Goal: Task Accomplishment & Management: Use online tool/utility

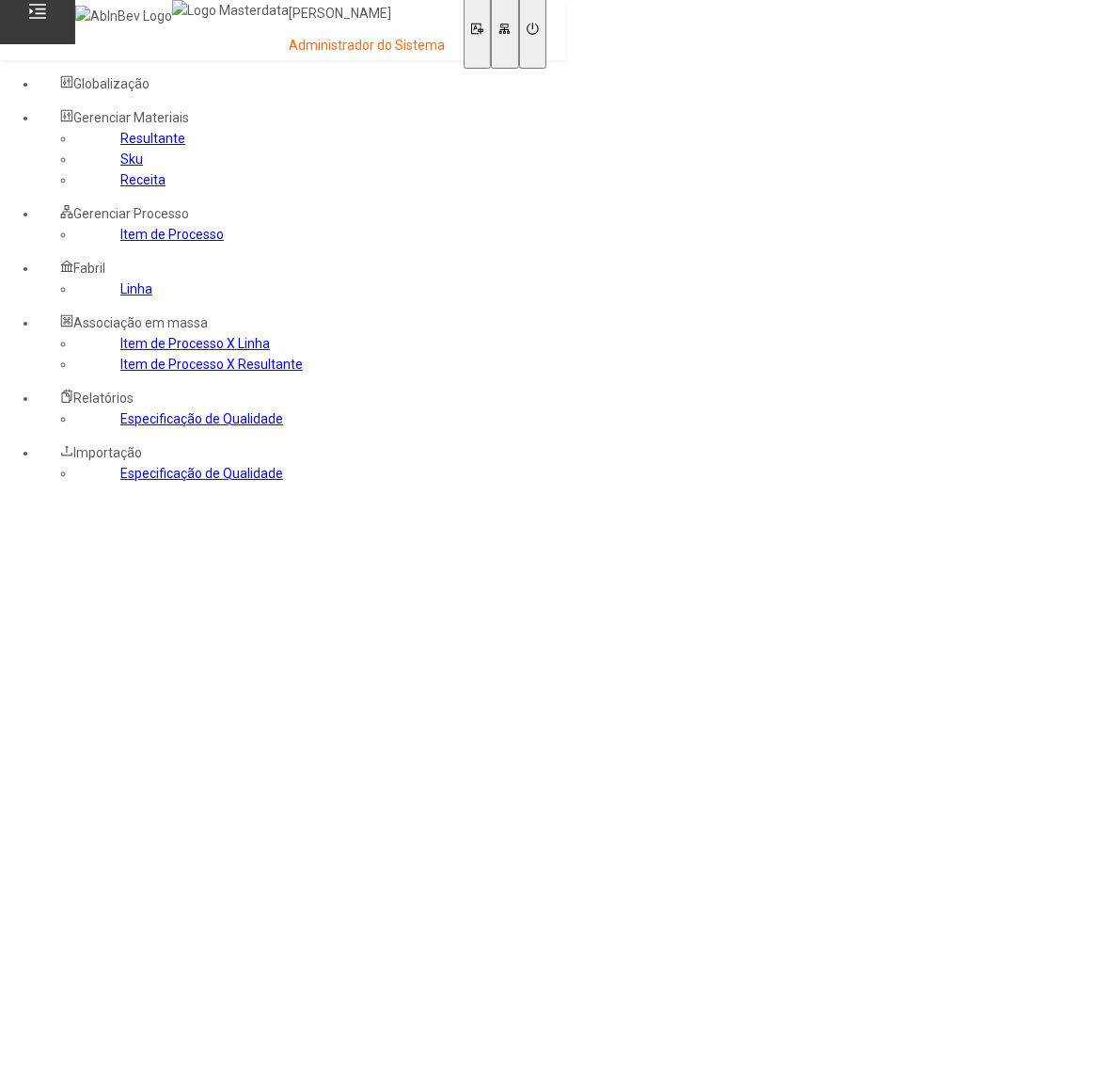
click at [174, 427] on link "Especificação de Qualidade" at bounding box center [202, 418] width 162 height 15
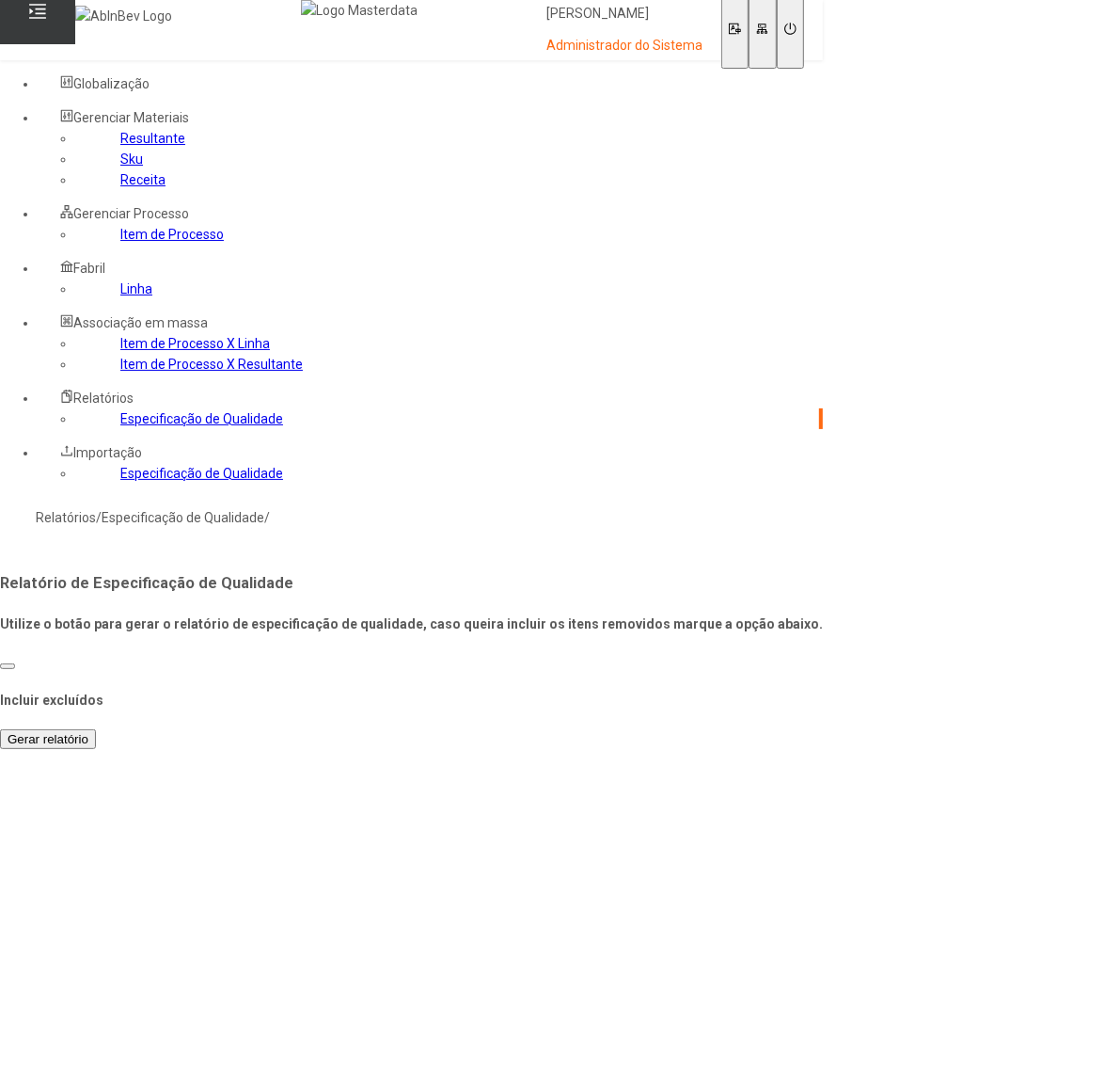
click at [88, 732] on span "Gerar relatório" at bounding box center [48, 739] width 81 height 14
